Goal: Use online tool/utility: Use online tool/utility

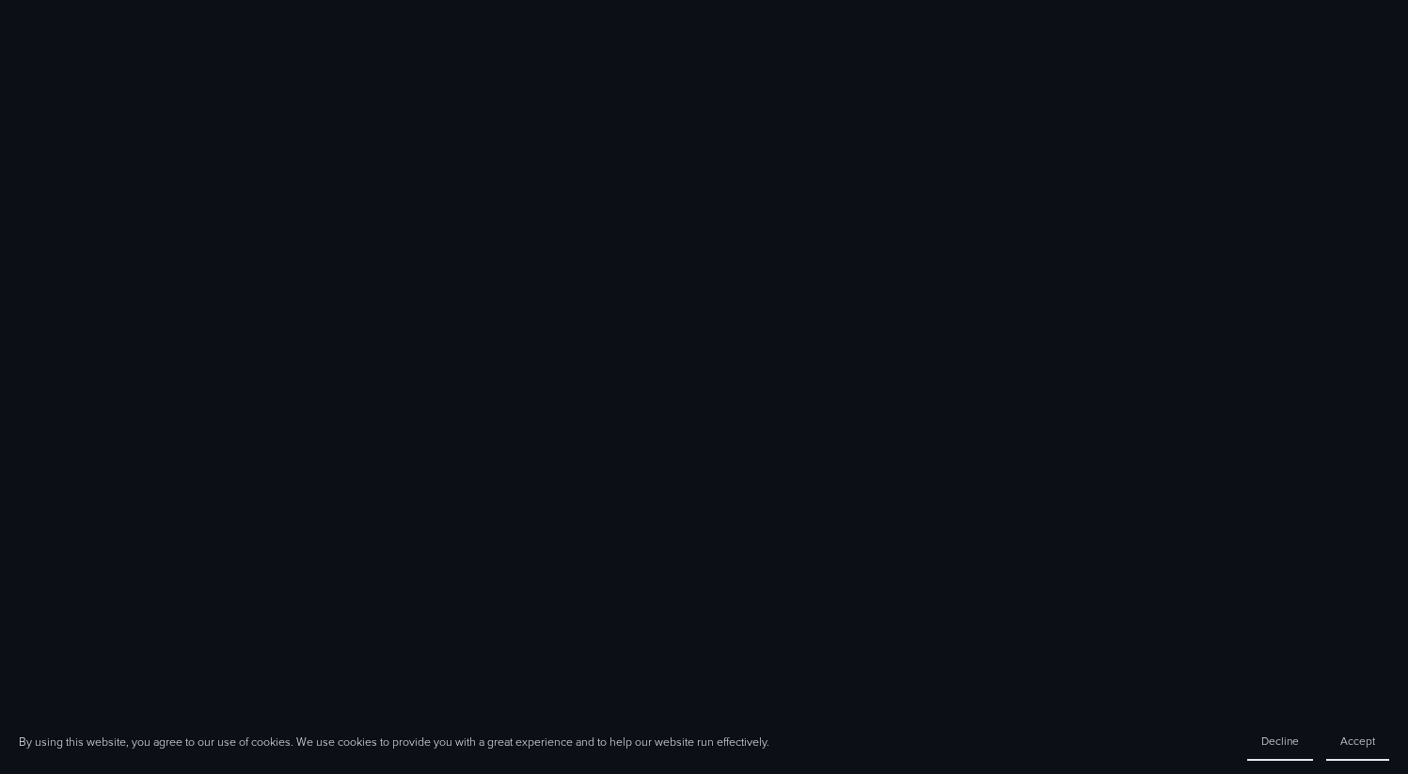
scroll to position [2816, 0]
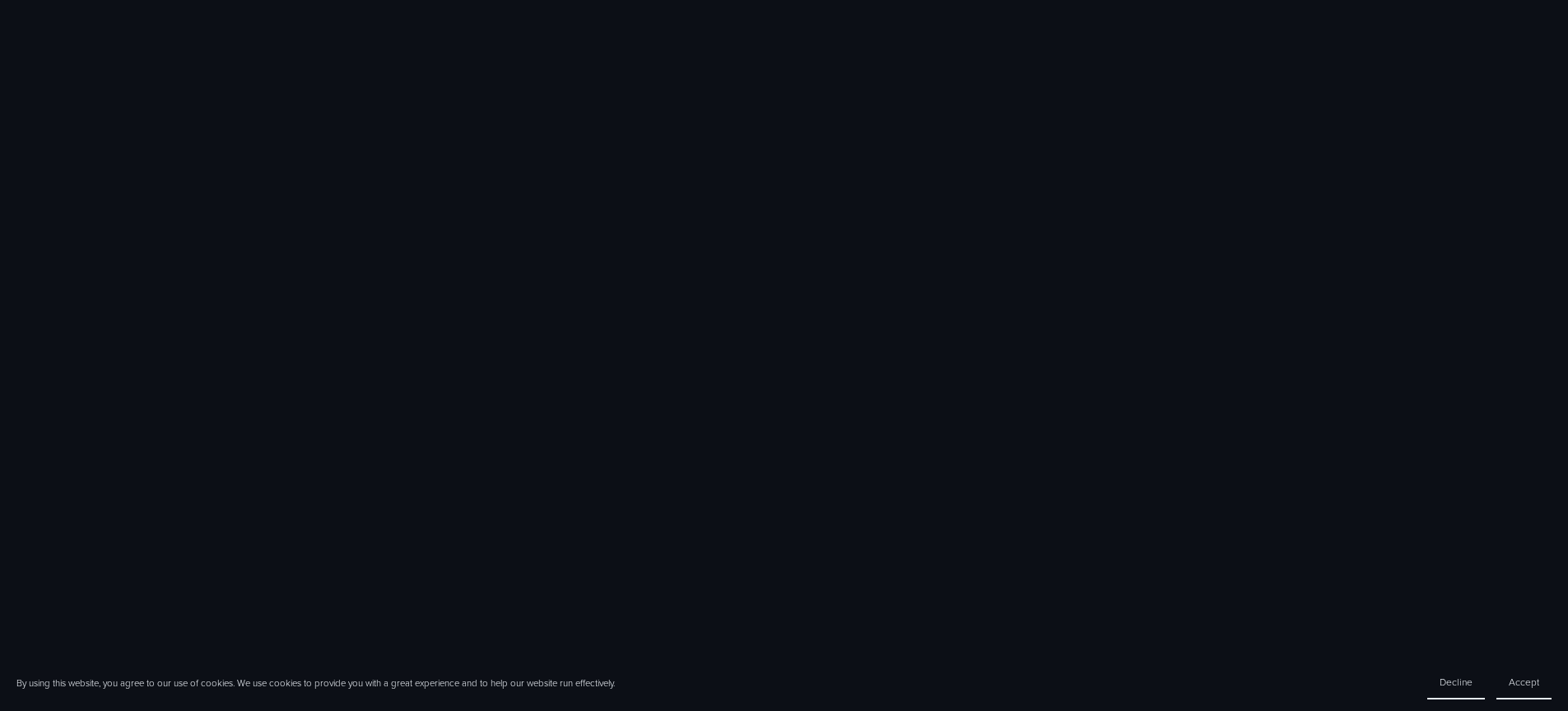
scroll to position [1342, 0]
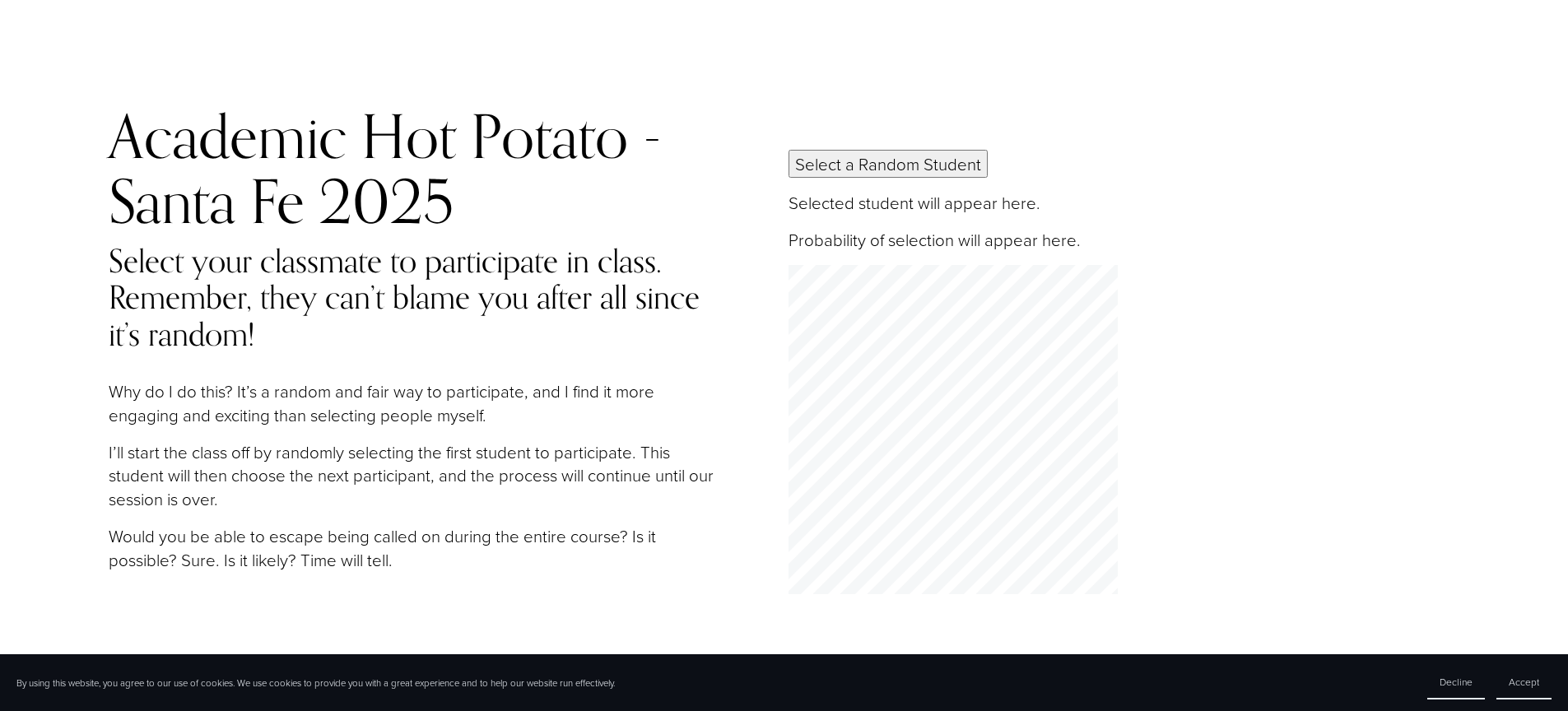
click at [835, 164] on button "Select a Random Student" at bounding box center [889, 164] width 200 height 28
